Goal: Obtain resource: Obtain resource

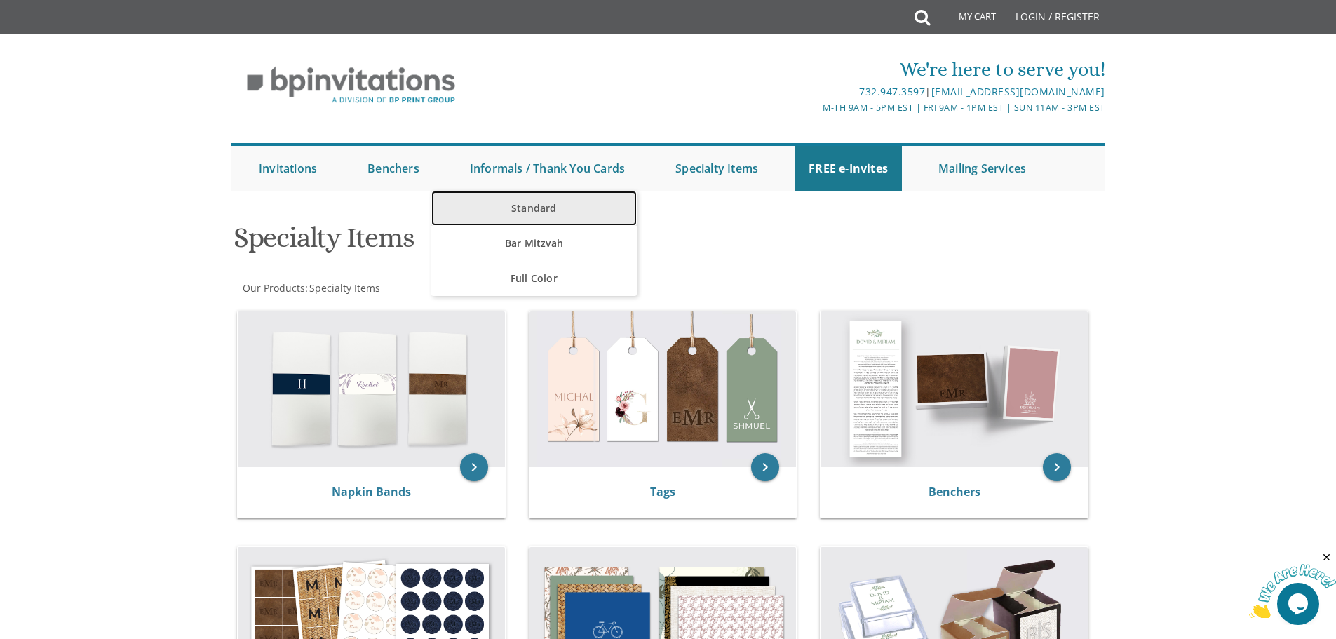
click at [508, 203] on link "Standard" at bounding box center [533, 208] width 205 height 35
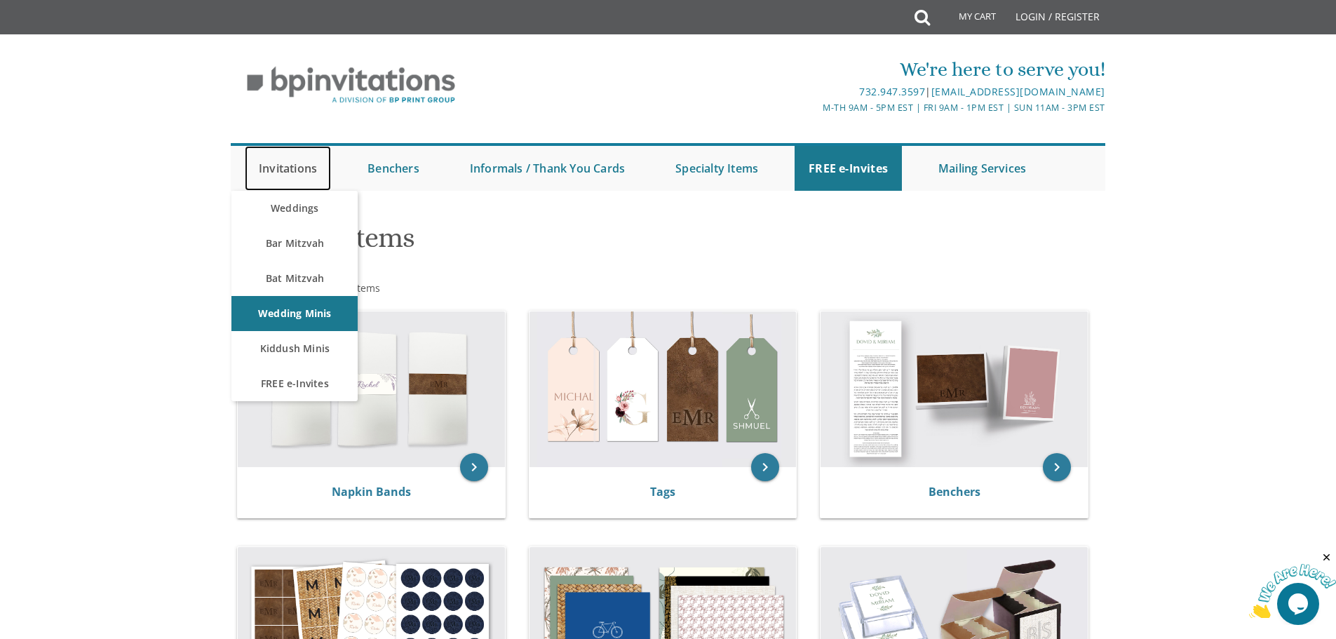
click at [281, 168] on link "Invitations" at bounding box center [288, 168] width 86 height 45
click at [320, 381] on link "FREE e-Invites" at bounding box center [294, 383] width 126 height 35
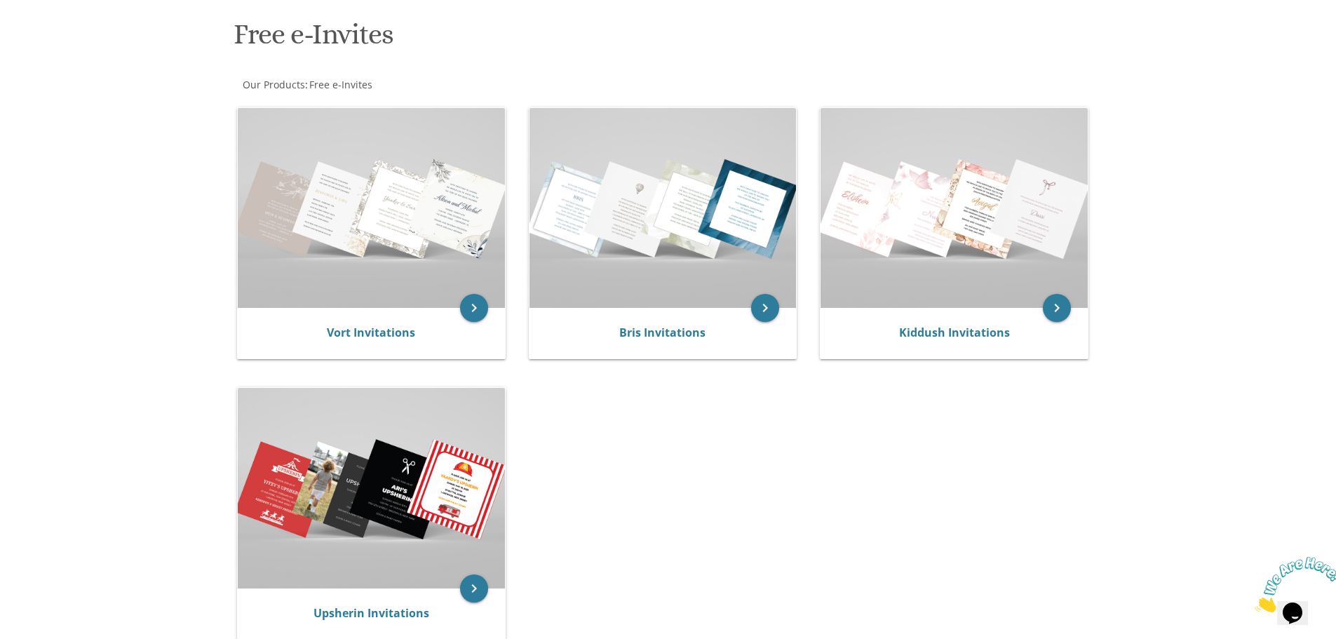
scroll to position [150, 0]
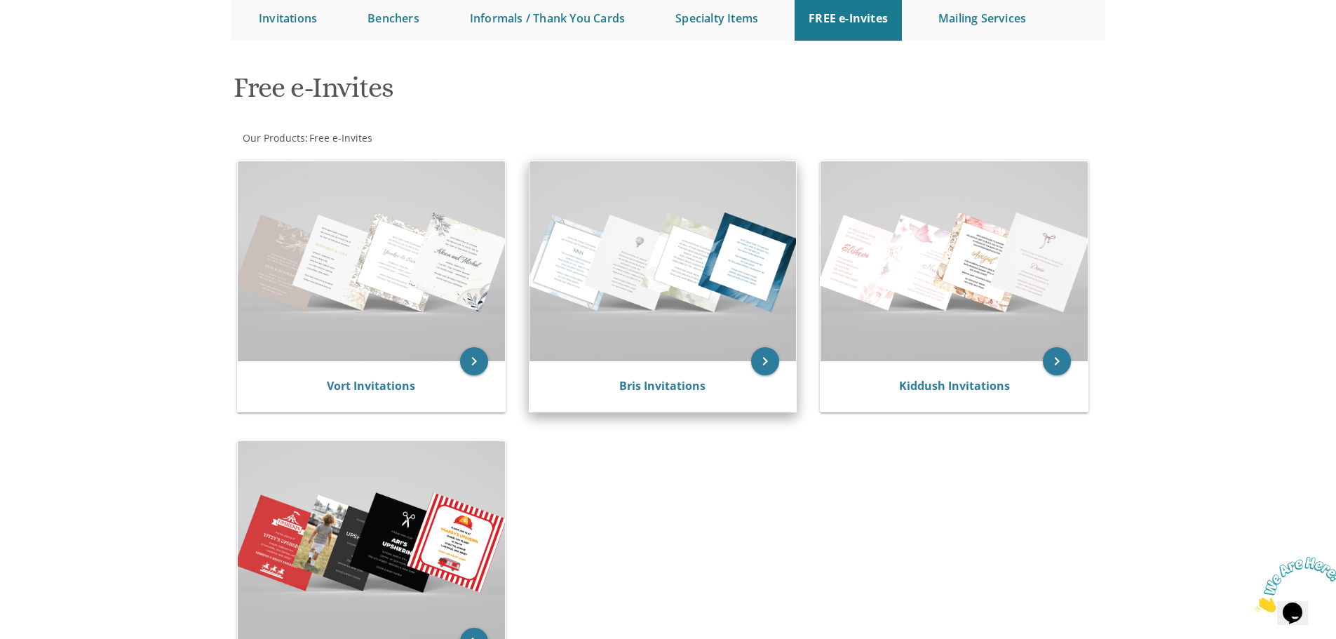
click at [716, 377] on div "Bris Invitations" at bounding box center [662, 386] width 267 height 50
click at [769, 360] on icon "keyboard_arrow_right" at bounding box center [765, 361] width 28 height 28
click at [768, 360] on icon "keyboard_arrow_right" at bounding box center [765, 361] width 28 height 28
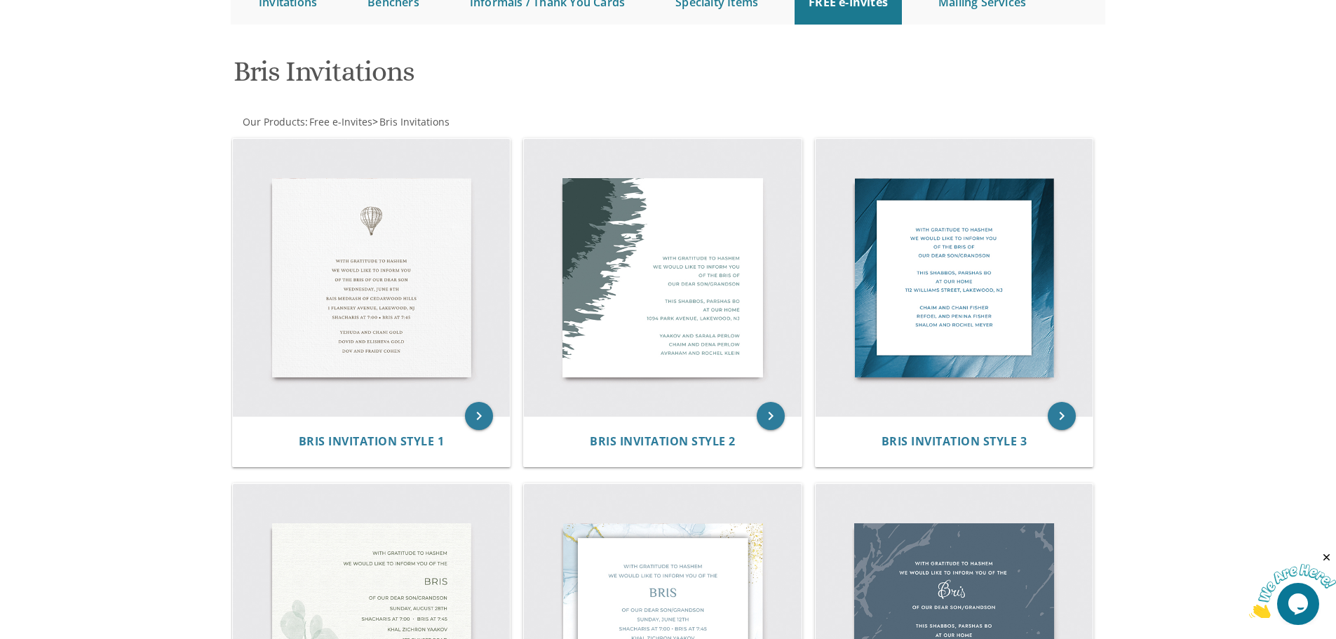
scroll to position [140, 0]
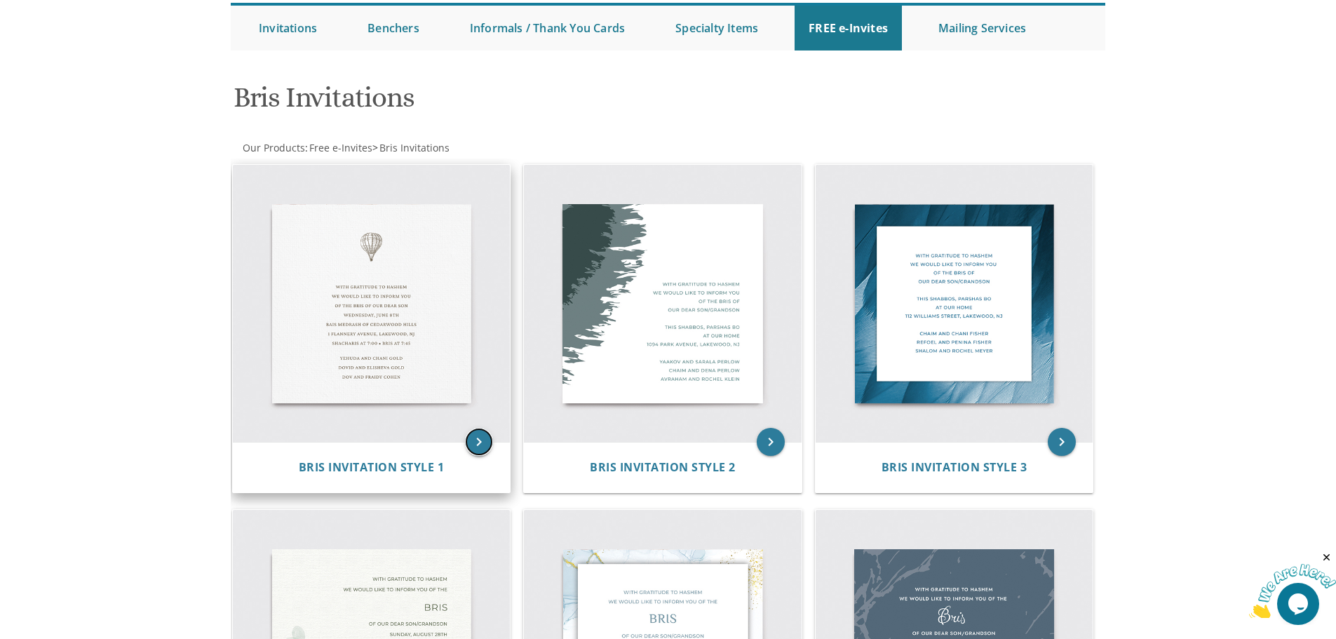
click at [482, 450] on icon "keyboard_arrow_right" at bounding box center [479, 442] width 28 height 28
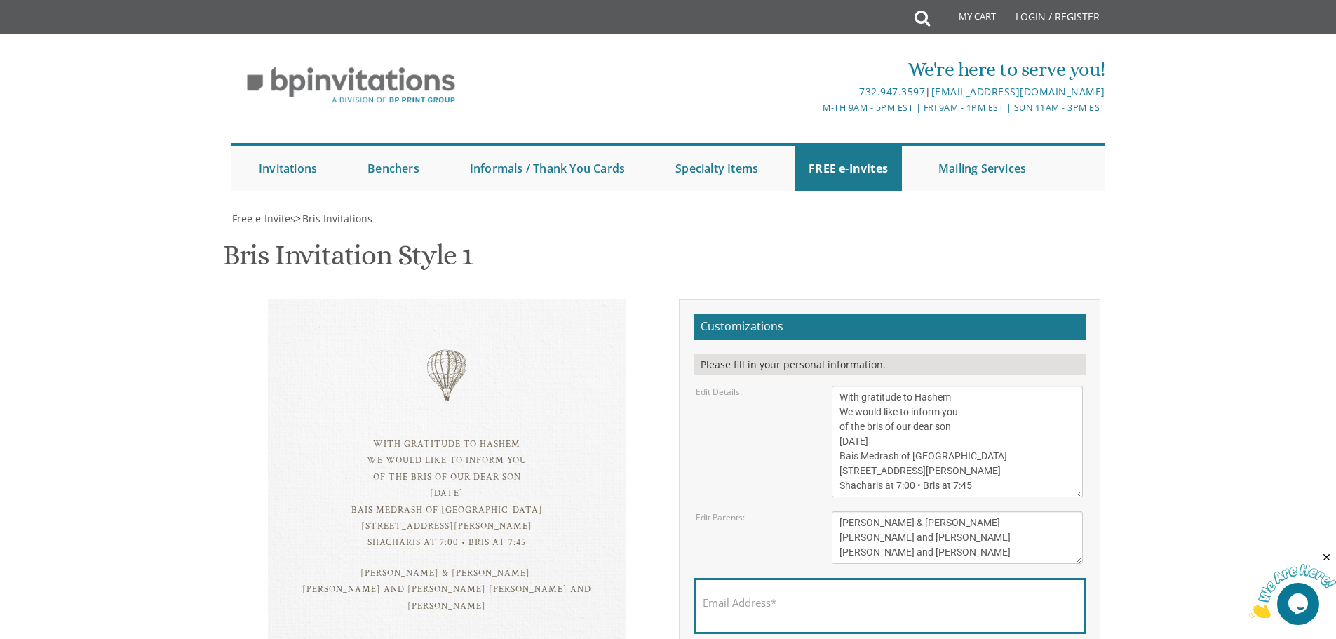
scroll to position [140, 0]
drag, startPoint x: 883, startPoint y: 288, endPoint x: 834, endPoint y: 289, distance: 49.1
click at [834, 386] on textarea "With gratitude to Hashem We would like to inform you of the bris of our dear so…" at bounding box center [957, 441] width 251 height 111
drag, startPoint x: 893, startPoint y: 306, endPoint x: 823, endPoint y: 308, distance: 69.4
click at [841, 386] on textarea "With gratitude to Hashem We would like to inform you of the bris of our dear so…" at bounding box center [957, 441] width 251 height 111
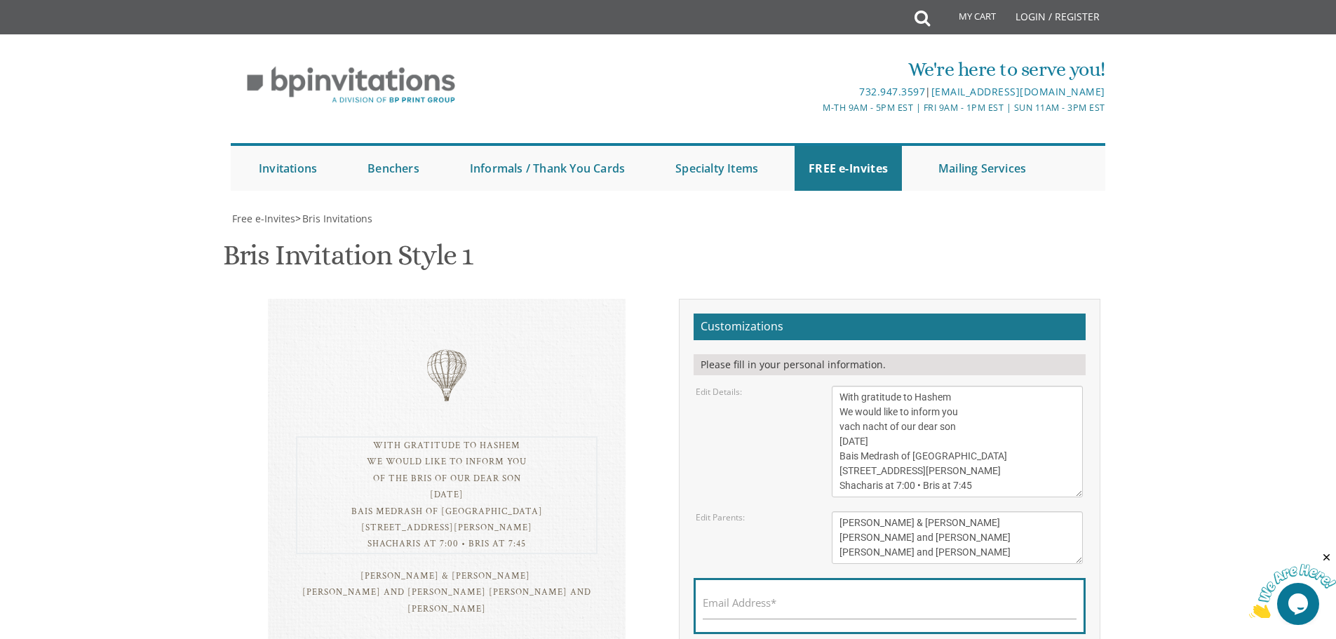
click at [822, 386] on div "With gratitude to Hashem We would like to inform you of the bris of our dear so…" at bounding box center [957, 441] width 272 height 111
drag, startPoint x: 888, startPoint y: 301, endPoint x: 832, endPoint y: 303, distance: 55.4
click at [832, 386] on textarea "With gratitude to Hashem We would like to inform you of the bris of our dear so…" at bounding box center [957, 441] width 251 height 111
click at [880, 386] on textarea "With gratitude to Hashem We would like to inform you of the bris of our dear so…" at bounding box center [957, 441] width 251 height 111
drag, startPoint x: 880, startPoint y: 348, endPoint x: 834, endPoint y: 320, distance: 53.5
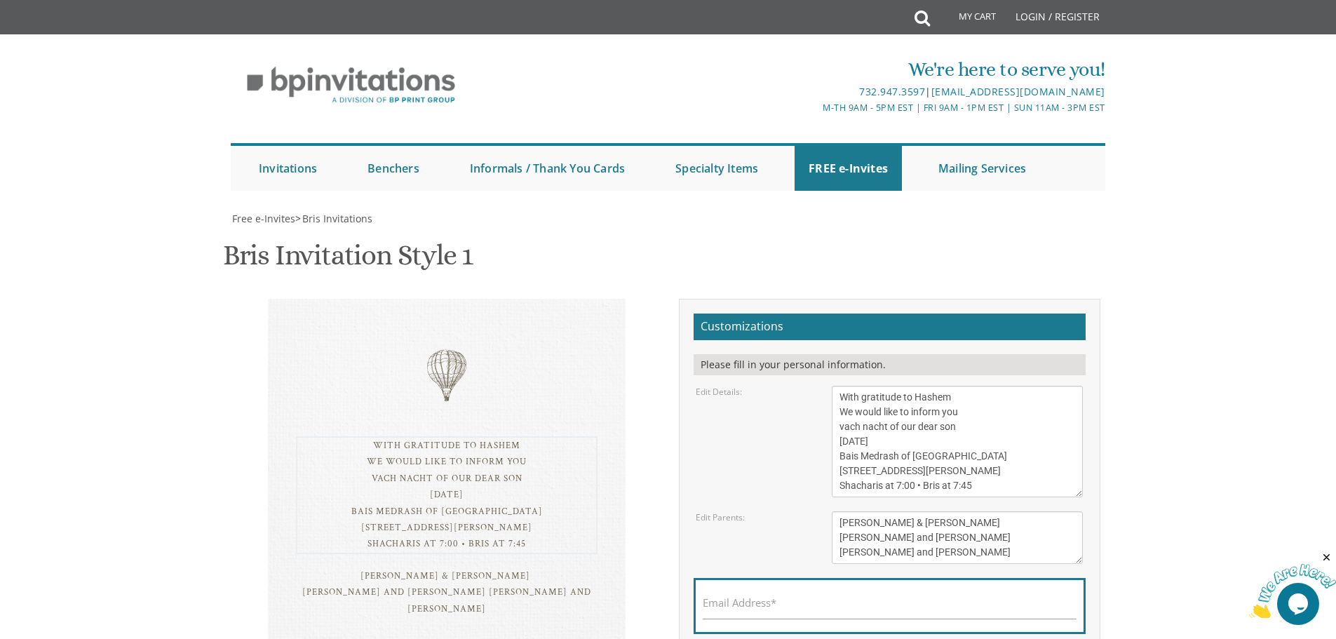
click at [834, 386] on textarea "With gratitude to Hashem We would like to inform you of the bris of our dear so…" at bounding box center [957, 441] width 251 height 111
type textarea "With gratitude to Hashem We would like to inform you vach nacht of our dear son…"
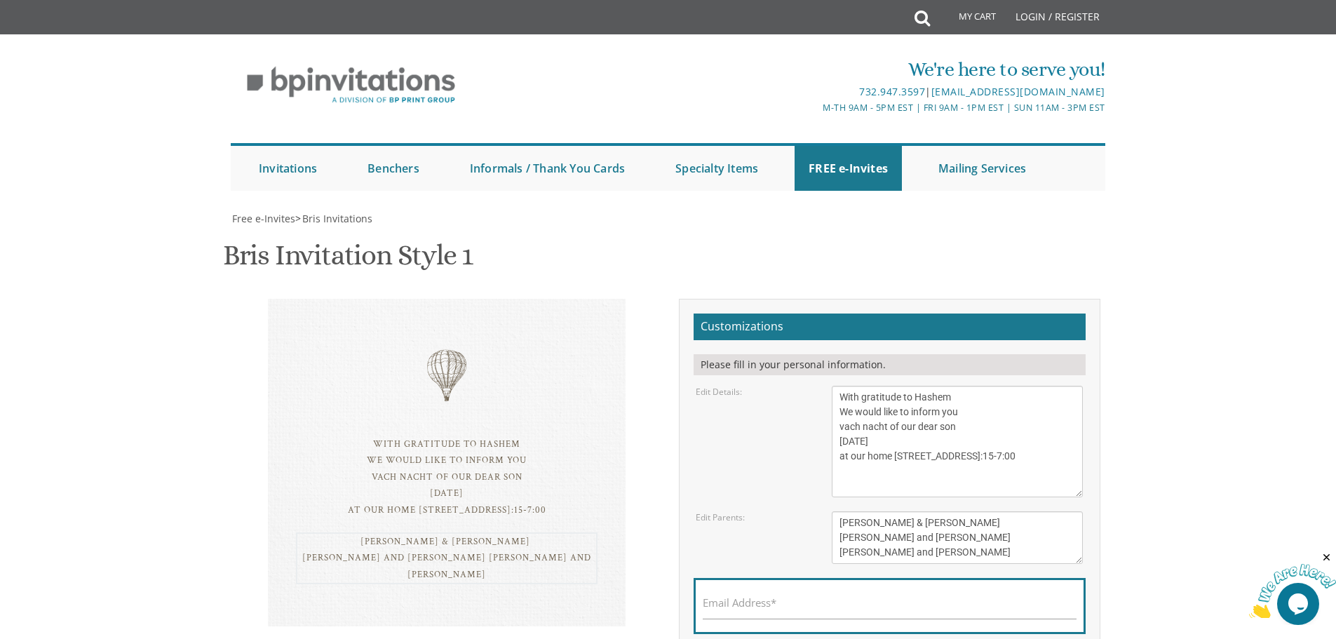
drag, startPoint x: 929, startPoint y: 411, endPoint x: 815, endPoint y: 382, distance: 117.8
click at [815, 511] on div "Edit Parents: Tzvi & Miriam Friedman Michoel and Chana Friedman Yisroel and Roc…" at bounding box center [889, 537] width 408 height 53
type textarea "Moishe & Raizy Neuhaus"
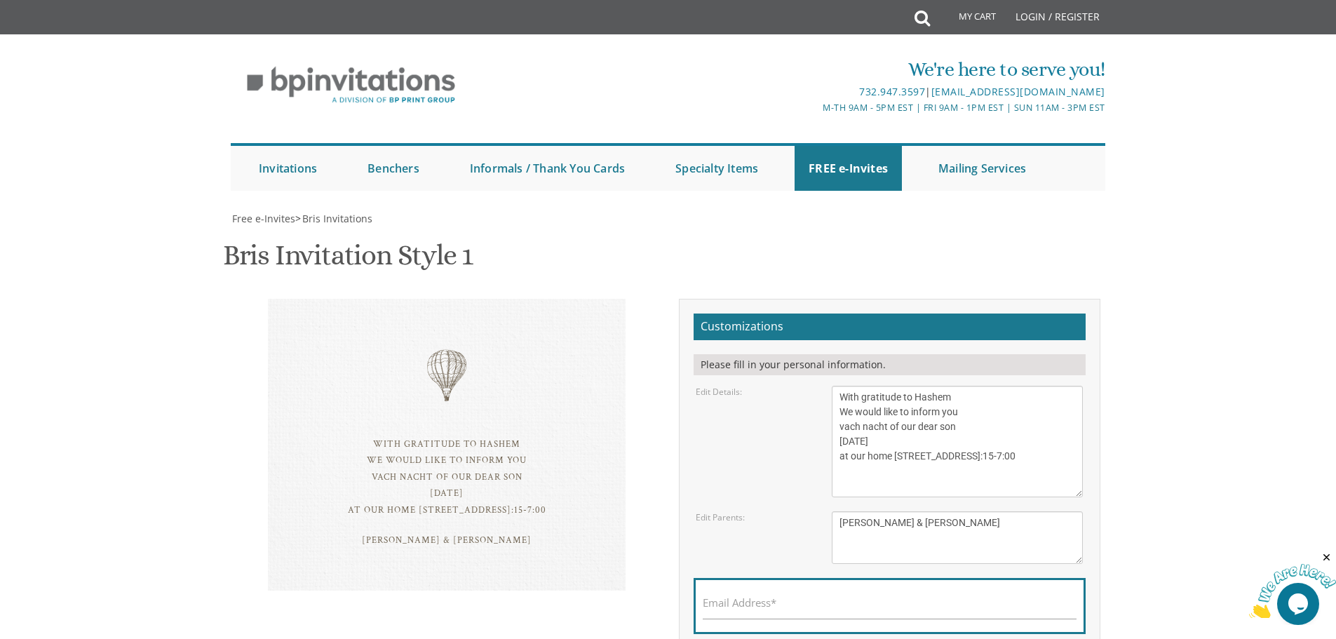
click at [818, 578] on div "Email Address*" at bounding box center [889, 606] width 392 height 56
click at [804, 602] on input "Email Address*" at bounding box center [890, 611] width 374 height 18
type input "isaacneuhaus202@gmail.com"
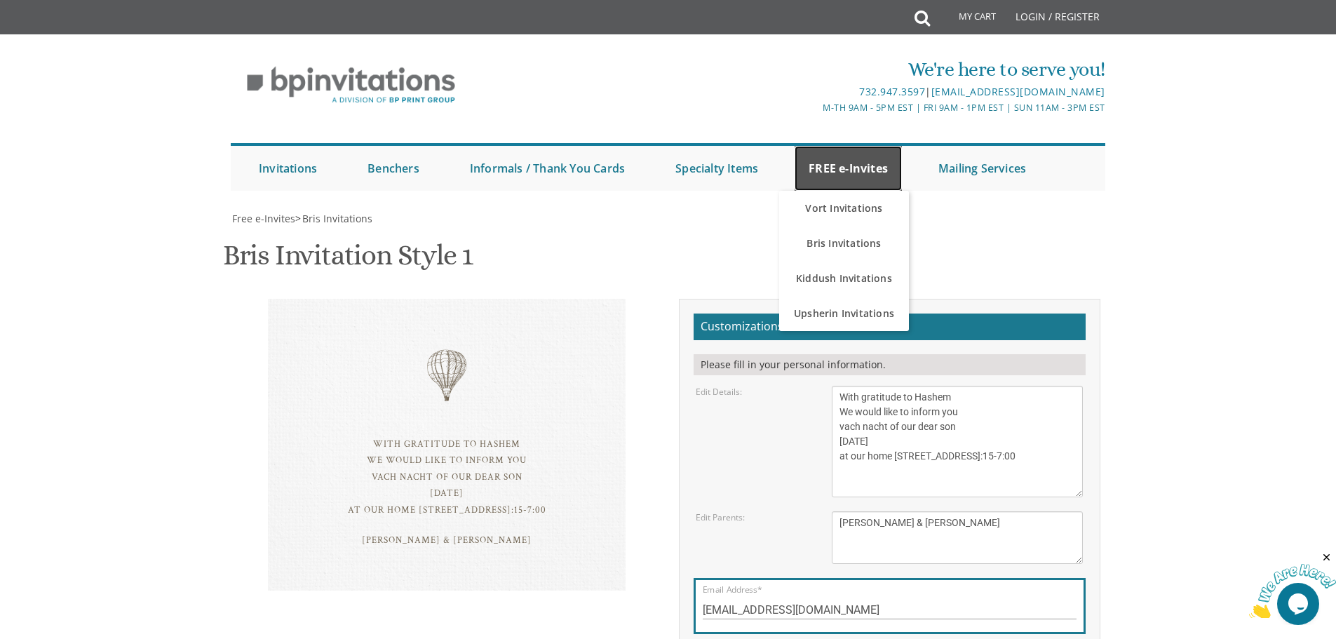
click at [848, 146] on link "FREE e-Invites" at bounding box center [847, 168] width 107 height 45
click at [1156, 127] on body "My Cart Total: View Cart Item(s) Submit My Cart Total: View Cart Item(s) Login …" at bounding box center [668, 542] width 1336 height 1085
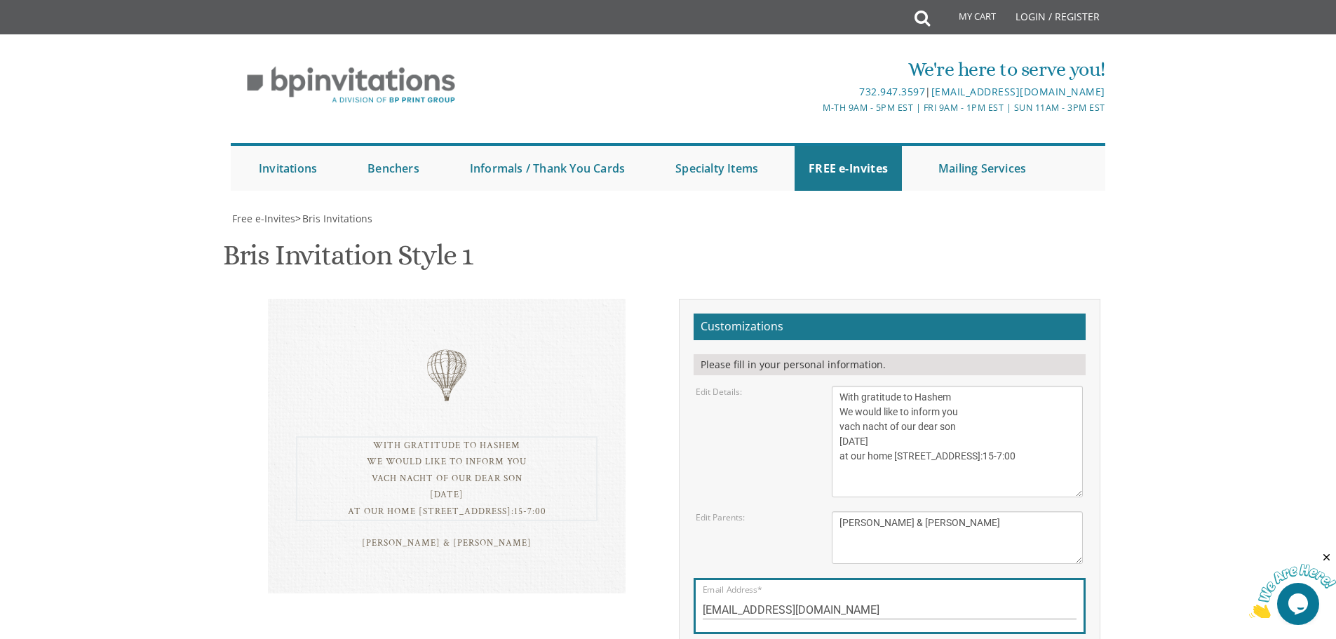
drag, startPoint x: 879, startPoint y: 339, endPoint x: 821, endPoint y: 339, distance: 58.2
click at [821, 386] on div "With gratitude to Hashem We would like to inform you of the bris of our dear so…" at bounding box center [957, 441] width 272 height 111
click at [942, 386] on textarea "With gratitude to Hashem We would like to inform you of the bris of our dear so…" at bounding box center [957, 441] width 251 height 111
click at [884, 386] on textarea "With gratitude to Hashem We would like to inform you of the bris of our dear so…" at bounding box center [957, 441] width 251 height 111
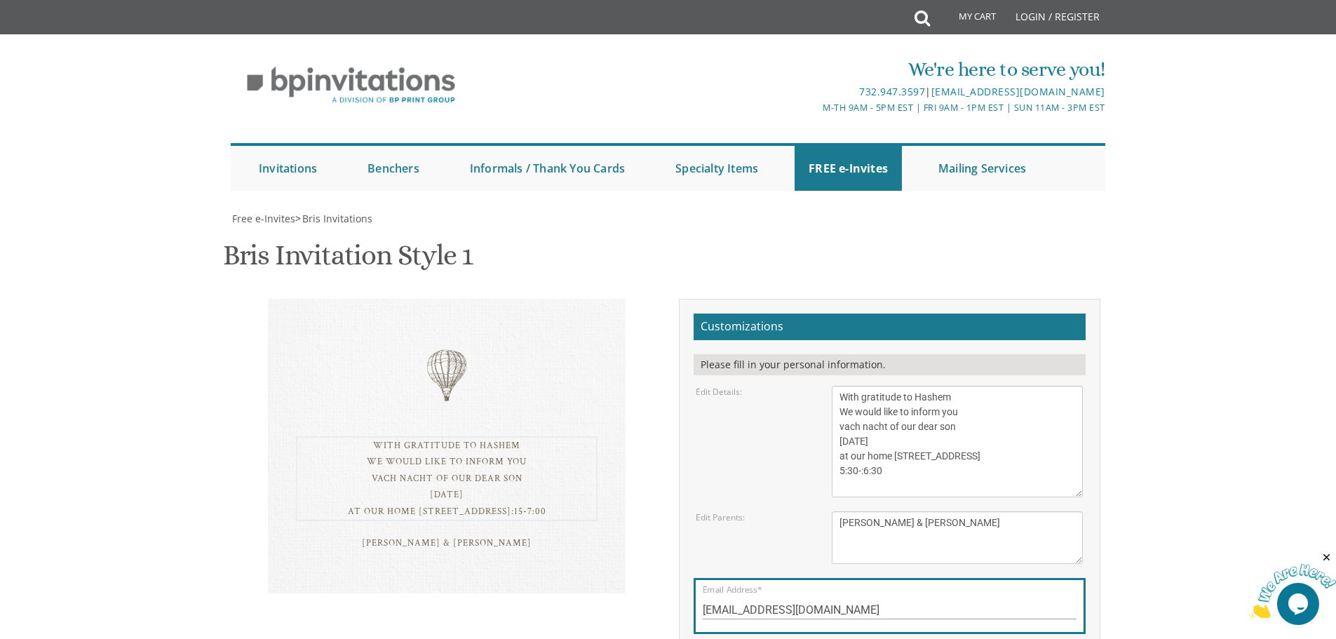
drag, startPoint x: 872, startPoint y: 289, endPoint x: 848, endPoint y: 288, distance: 23.1
click at [848, 386] on textarea "With gratitude to Hashem We would like to inform you of the bris of our dear so…" at bounding box center [957, 441] width 251 height 111
drag, startPoint x: 883, startPoint y: 289, endPoint x: 850, endPoint y: 289, distance: 33.0
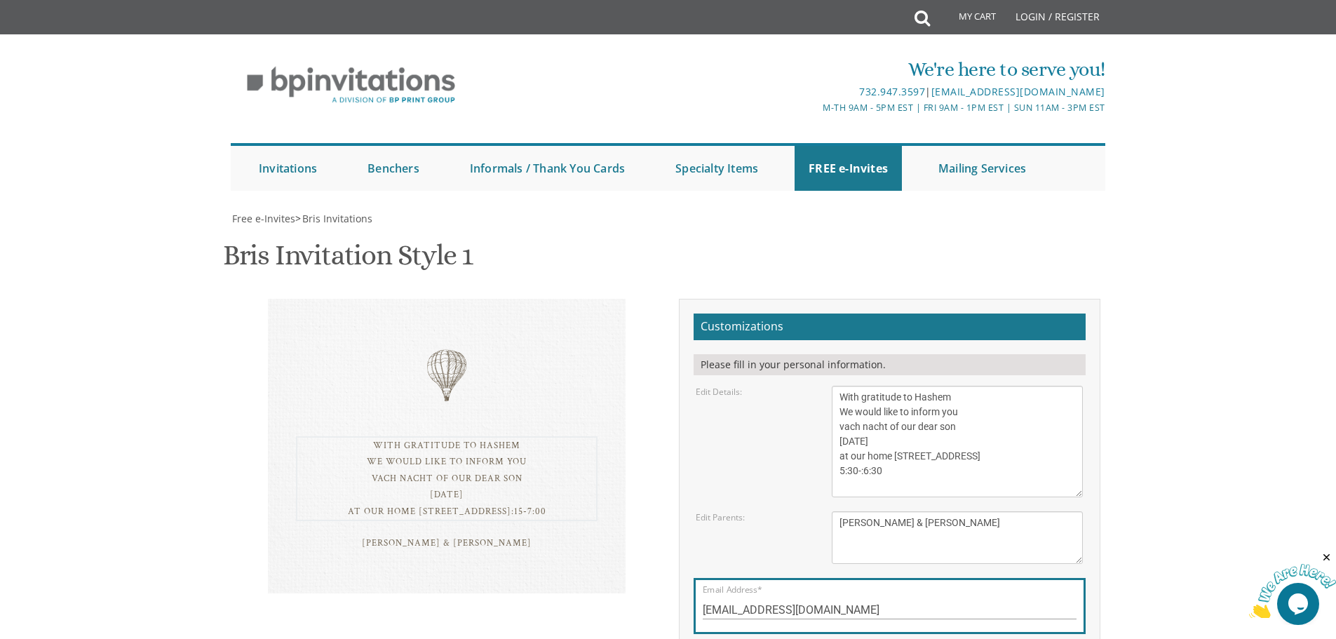
click at [845, 386] on textarea "With gratitude to Hashem We would like to inform you of the bris of our dear so…" at bounding box center [957, 441] width 251 height 111
drag, startPoint x: 888, startPoint y: 289, endPoint x: 831, endPoint y: 287, distance: 57.5
click at [831, 386] on div "With gratitude to Hashem We would like to inform you of the bris of our dear so…" at bounding box center [957, 441] width 272 height 111
drag, startPoint x: 943, startPoint y: 273, endPoint x: 914, endPoint y: 276, distance: 28.8
click at [914, 386] on textarea "With gratitude to Hashem We would like to inform you of the bris of our dear so…" at bounding box center [957, 441] width 251 height 111
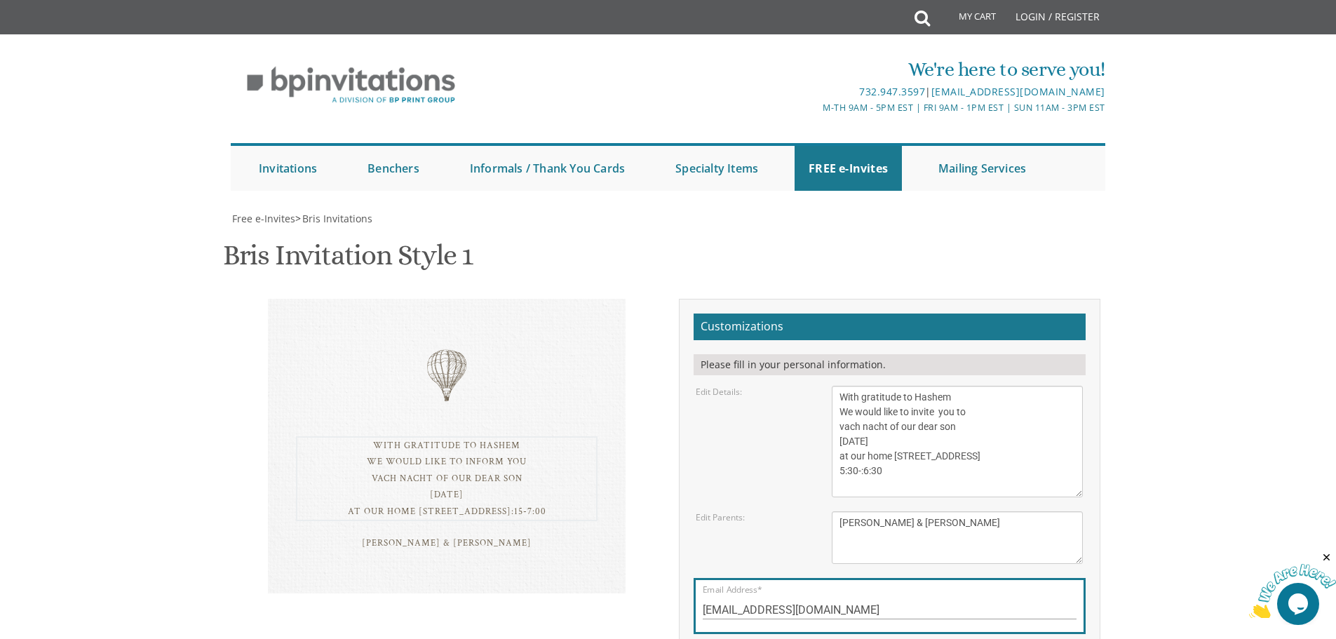
click at [887, 386] on textarea "With gratitude to Hashem We would like to inform you of the bris of our dear so…" at bounding box center [957, 441] width 251 height 111
drag, startPoint x: 887, startPoint y: 285, endPoint x: 874, endPoint y: 287, distance: 12.7
click at [883, 386] on textarea "With gratitude to Hashem We would like to inform you of the bris of our dear so…" at bounding box center [957, 441] width 251 height 111
click at [849, 386] on textarea "With gratitude to Hashem We would like to inform you of the bris of our dear so…" at bounding box center [957, 441] width 251 height 111
drag, startPoint x: 887, startPoint y: 287, endPoint x: 879, endPoint y: 287, distance: 7.7
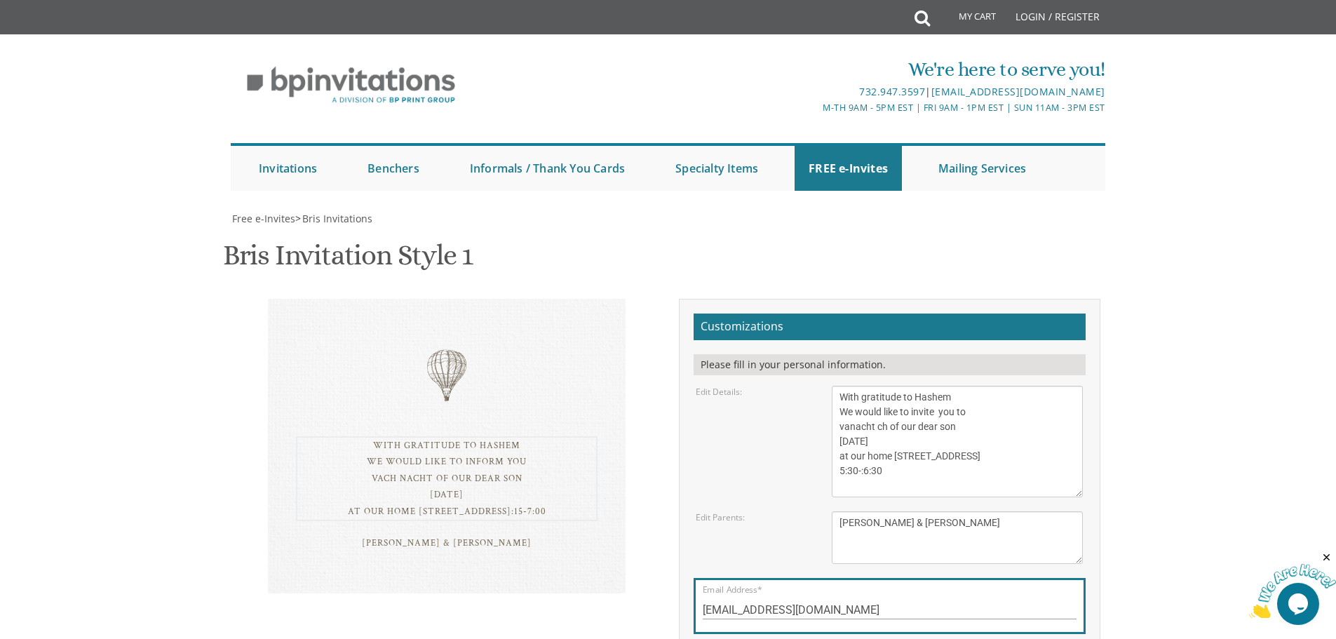
click at [883, 386] on textarea "With gratitude to Hashem We would like to inform you of the bris of our dear so…" at bounding box center [957, 441] width 251 height 111
click at [864, 386] on textarea "With gratitude to Hashem We would like to inform you of the bris of our dear so…" at bounding box center [957, 441] width 251 height 111
click at [882, 386] on textarea "With gratitude to Hashem We would like to inform you of the bris of our dear so…" at bounding box center [957, 441] width 251 height 111
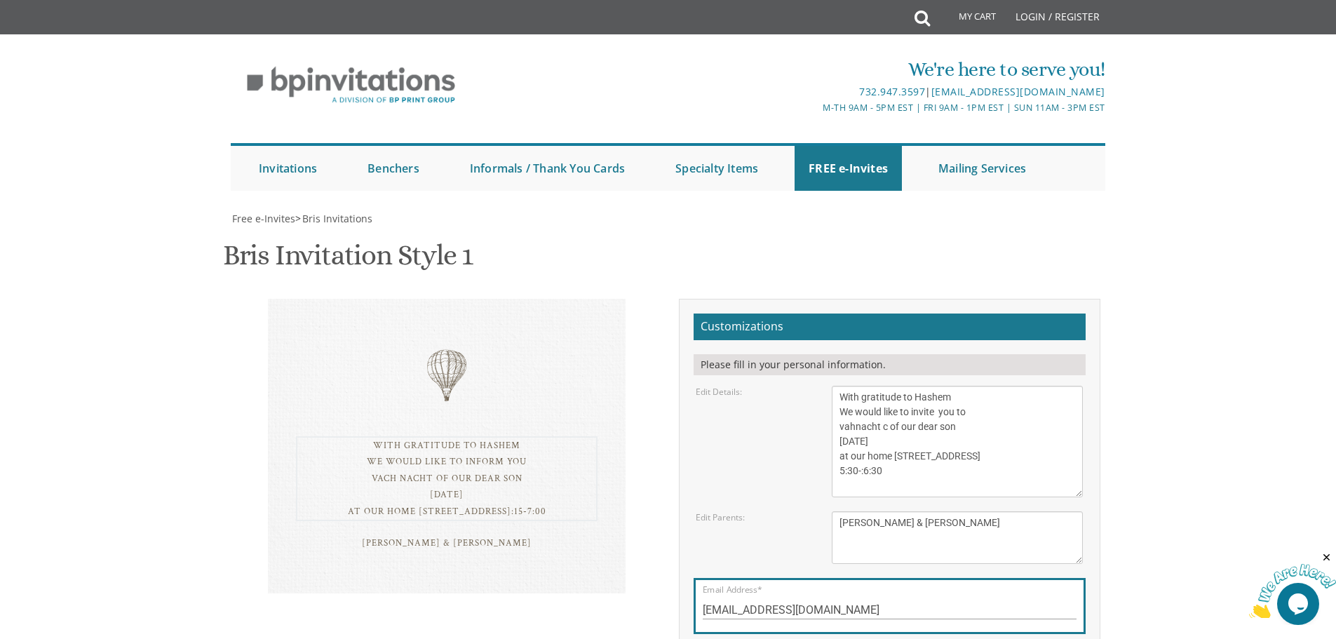
drag, startPoint x: 884, startPoint y: 287, endPoint x: 855, endPoint y: 285, distance: 29.5
click at [855, 386] on textarea "With gratitude to Hashem We would like to inform you of the bris of our dear so…" at bounding box center [957, 441] width 251 height 111
click at [850, 386] on textarea "With gratitude to Hashem We would like to inform you of the bris of our dear so…" at bounding box center [957, 441] width 251 height 111
click at [935, 386] on textarea "With gratitude to Hashem We would like to inform you of the bris of our dear so…" at bounding box center [957, 441] width 251 height 111
type textarea "With gratitude to Hashem We would like to invite you to Shema/Pekalach of our d…"
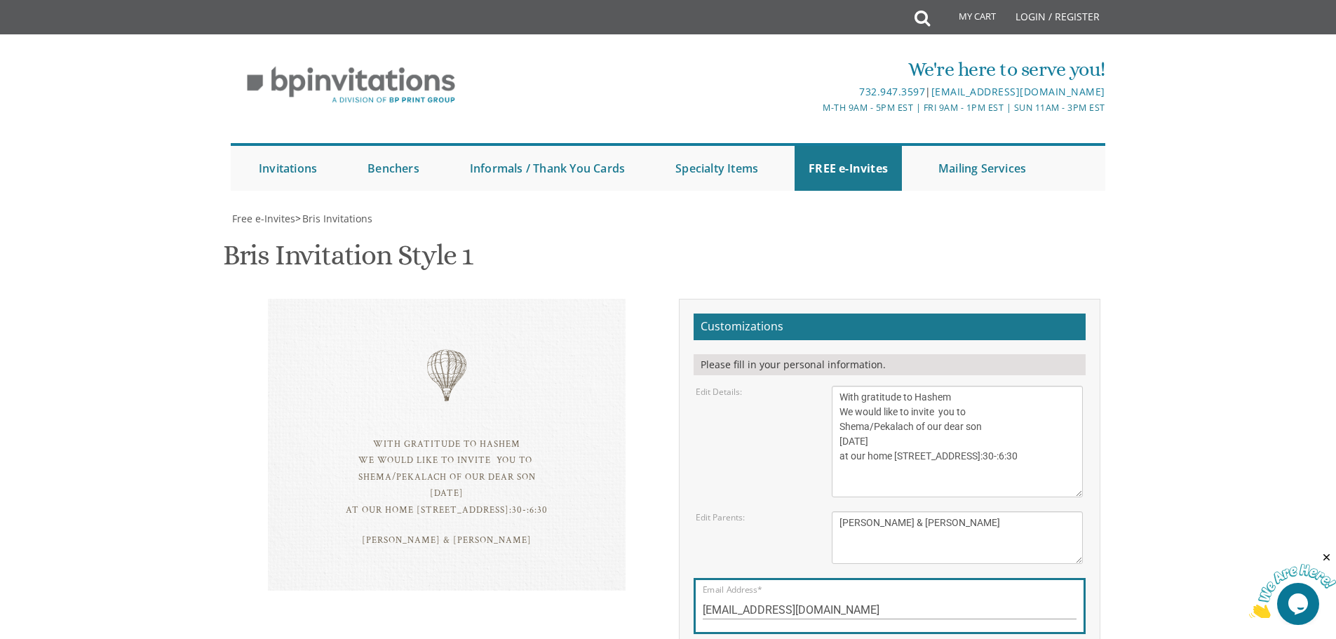
drag, startPoint x: 869, startPoint y: 382, endPoint x: 868, endPoint y: 402, distance: 20.3
click at [869, 511] on textarea "Tzvi & Miriam Friedman Michoel and Chana Friedman Yisroel and Rochel David" at bounding box center [957, 537] width 251 height 53
click at [680, 402] on div "Customizations Please fill in your personal information. Edit Details: Edit Par…" at bounding box center [889, 506] width 421 height 414
click at [872, 511] on textarea "Tzvi & Miriam Friedman Michoel and Chana Friedman Yisroel and Rochel David" at bounding box center [957, 537] width 251 height 53
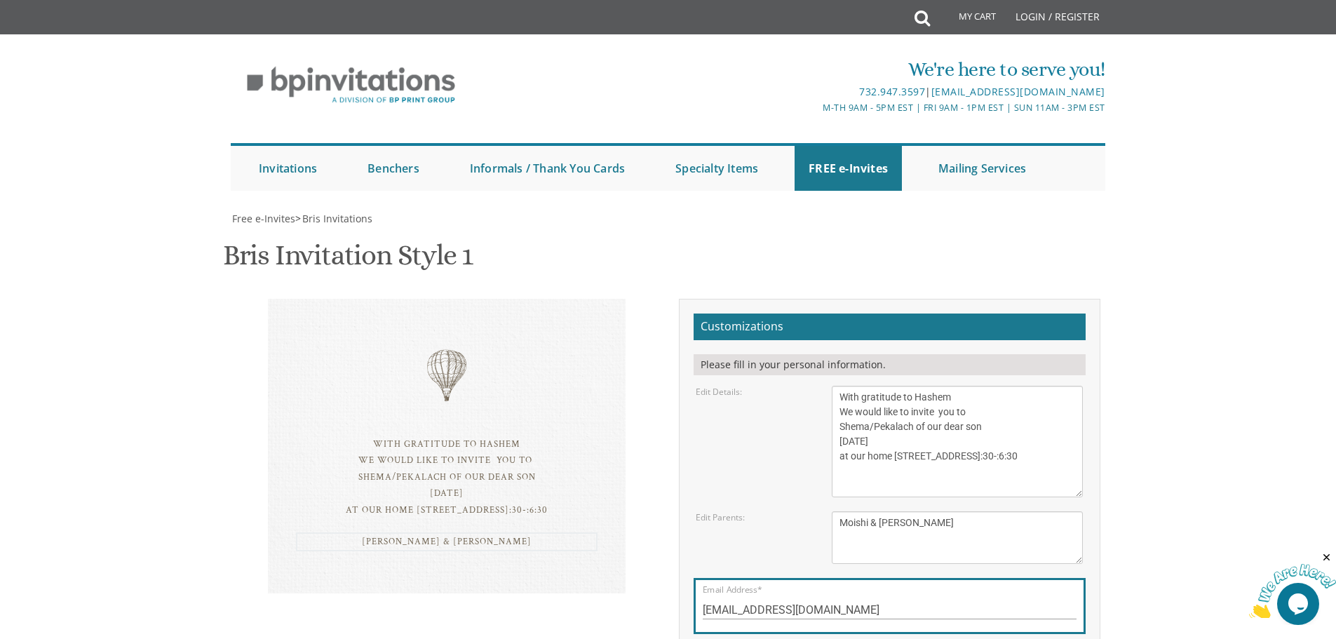
type textarea "Moishi & Raizy Neuhaus"
click at [871, 146] on link "FREE e-Invites" at bounding box center [847, 168] width 107 height 45
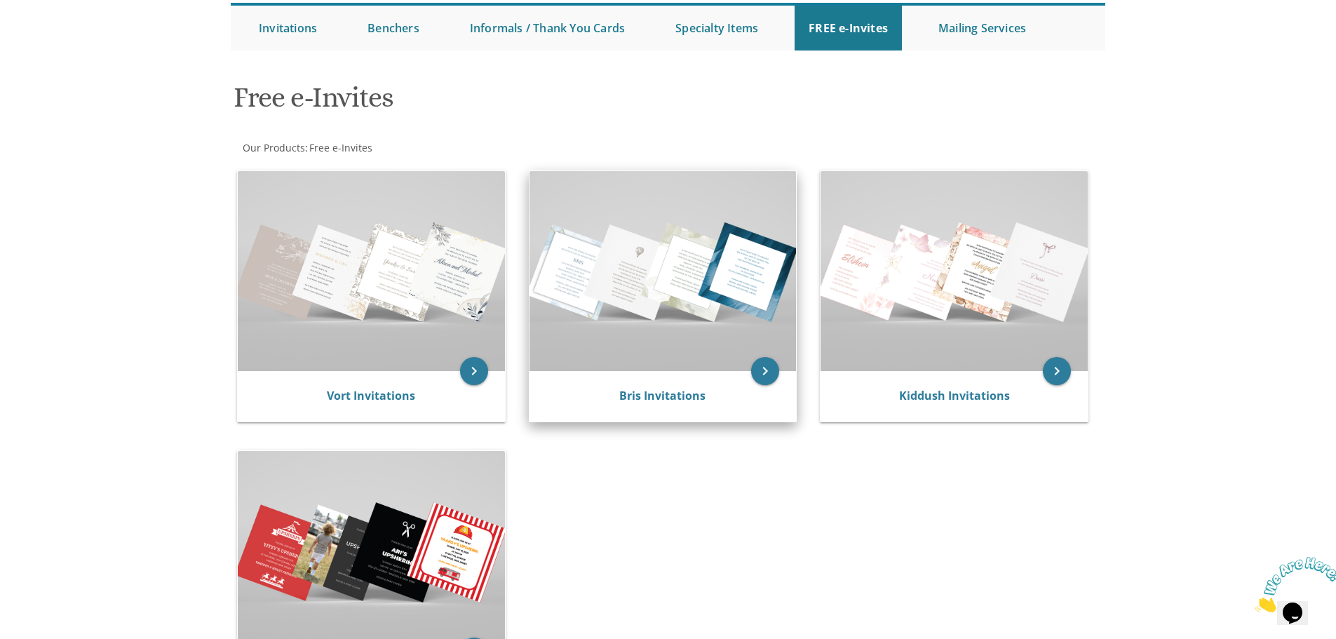
click at [639, 358] on img at bounding box center [662, 271] width 267 height 200
